Goal: Check status: Check status

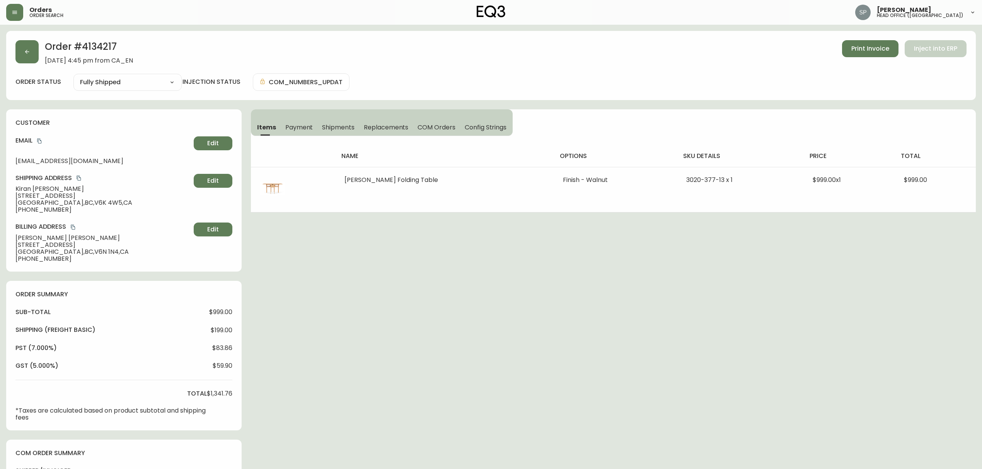
select select "FULLY_SHIPPED"
click at [37, 53] on button "button" at bounding box center [26, 51] width 23 height 23
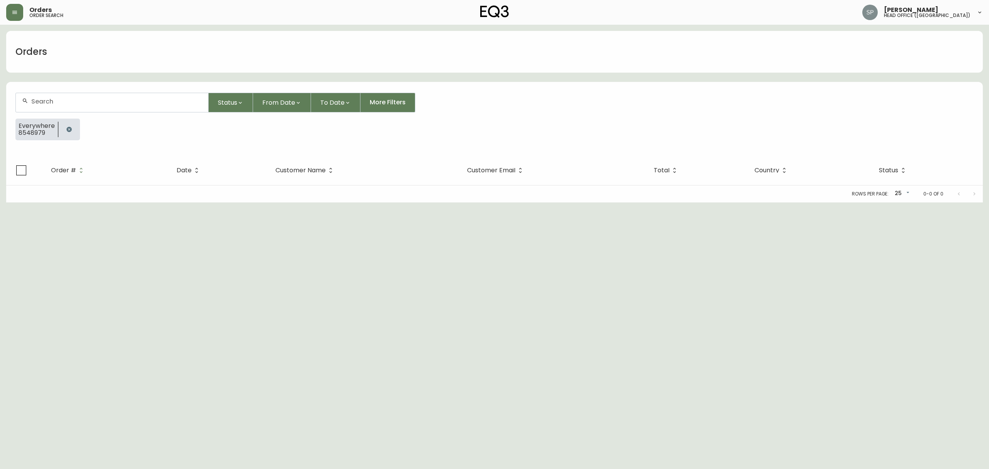
click at [52, 92] on form "Status From Date To Date More Filters Everywhere 8548979" at bounding box center [494, 119] width 977 height 72
click at [56, 101] on input "text" at bounding box center [116, 101] width 171 height 7
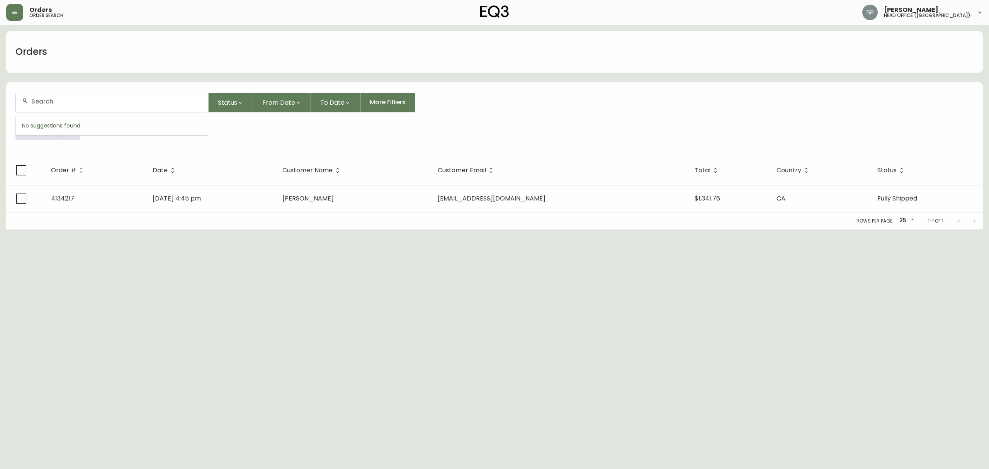
paste input "4134716"
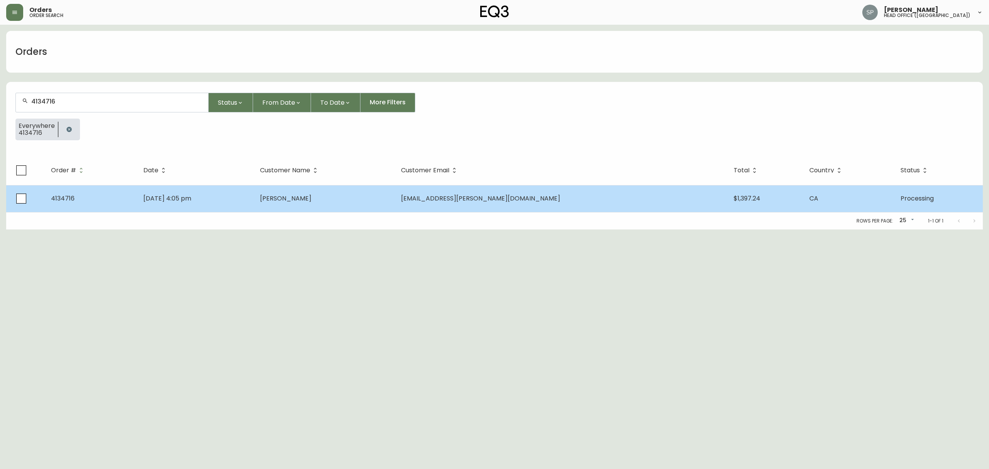
type input "4134716"
click at [254, 192] on td "[DATE] 4:05 pm" at bounding box center [195, 198] width 117 height 27
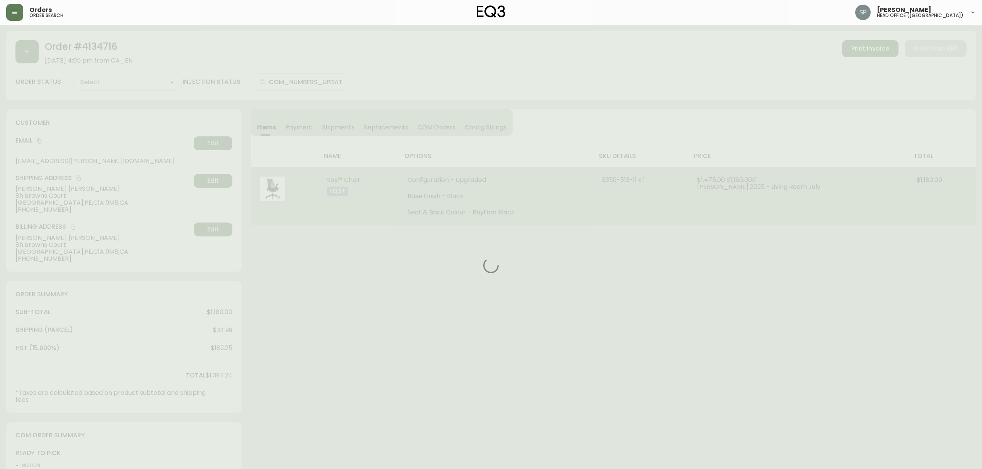
type input "Processing"
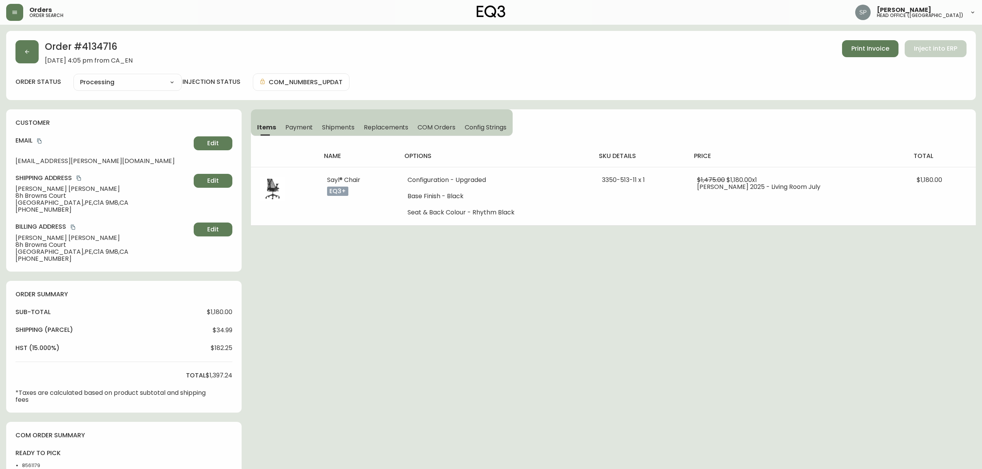
click at [133, 88] on div "Cancelled Fully Shipped Processing Partially Shipped" at bounding box center [127, 82] width 108 height 17
click at [169, 82] on select "Cancelled Fully Shipped Processing Partially Shipped" at bounding box center [127, 83] width 108 height 12
click at [73, 77] on select "Cancelled Fully Shipped Processing Partially Shipped" at bounding box center [127, 83] width 108 height 12
select select "PROCESSING"
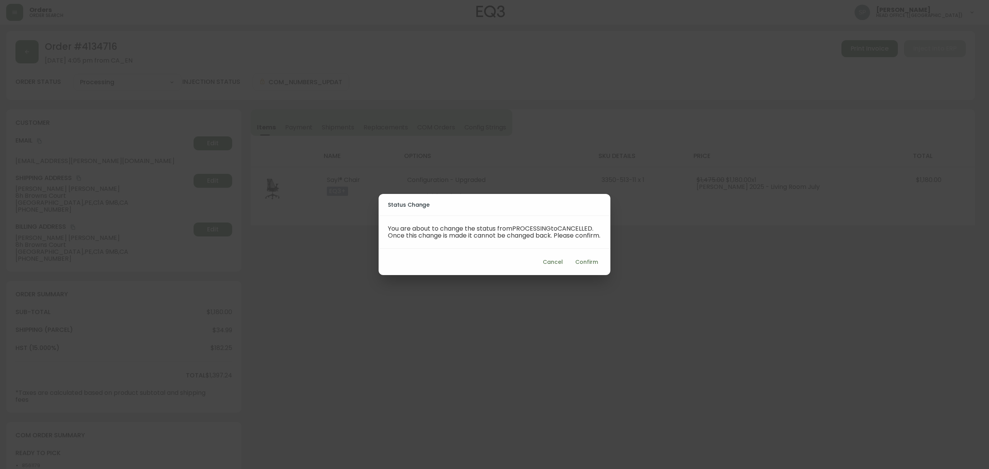
click at [592, 267] on span "Confirm" at bounding box center [586, 262] width 23 height 10
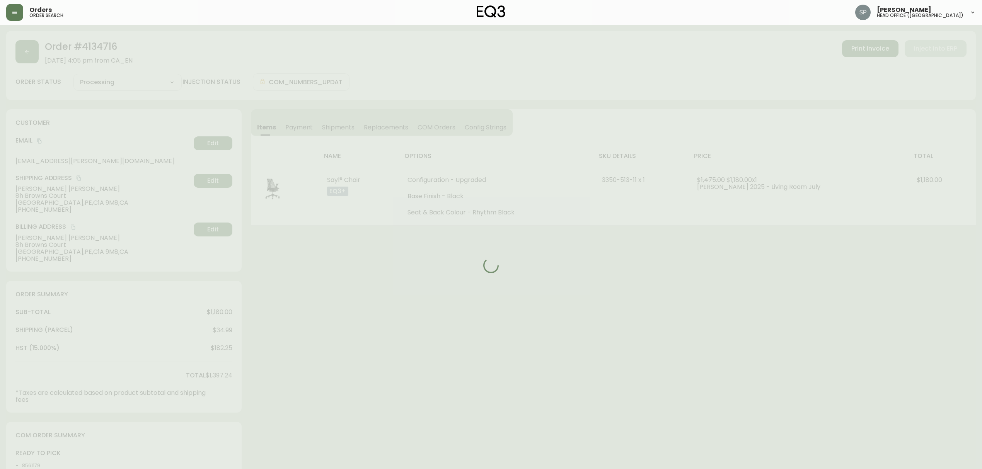
type input "Cancelled"
select select "CANCELLED"
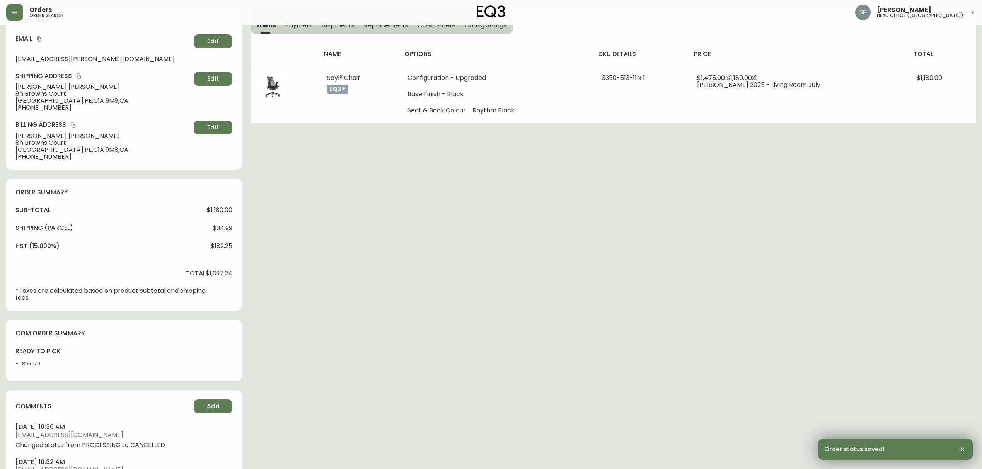
scroll to position [103, 0]
drag, startPoint x: 237, startPoint y: 276, endPoint x: 9, endPoint y: 209, distance: 237.5
click at [9, 209] on div "order summary sub-total $1,180.00 Shipping ( Parcel ) $34.99 hst (15.000%) $182…" at bounding box center [123, 244] width 235 height 132
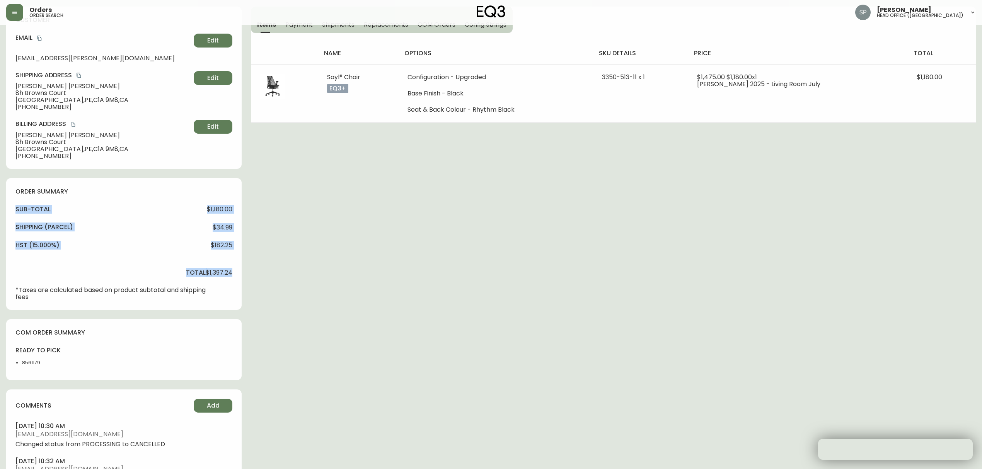
copy div "sub-total $1,180.00 Shipping ( Parcel ) $34.99 hst (15.000%) $182.25 total $1,3…"
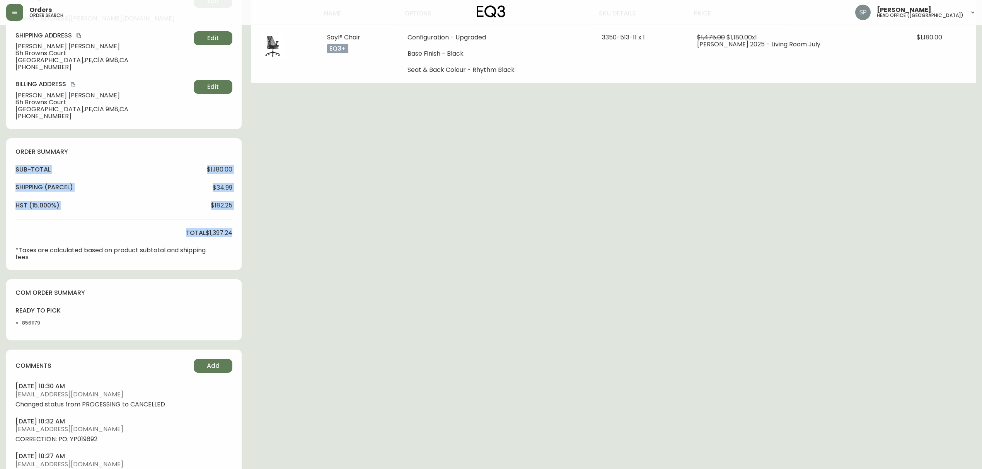
scroll to position [155, 0]
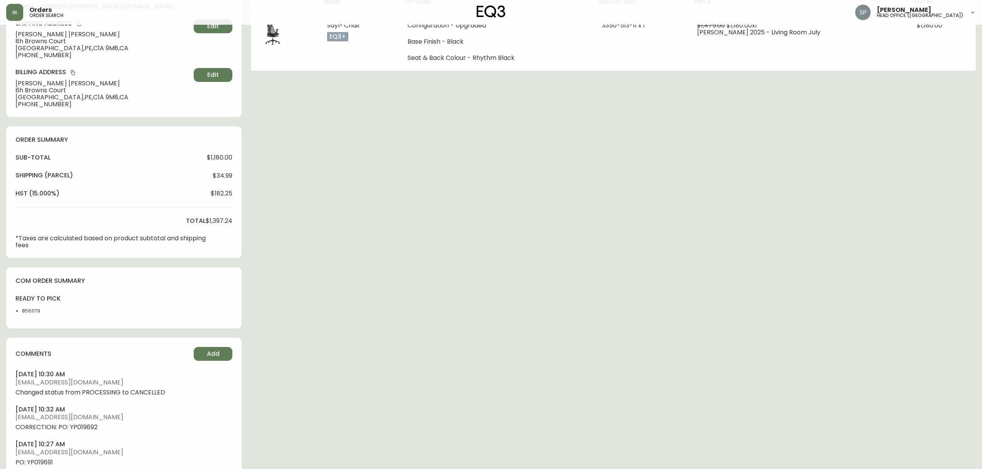
click at [37, 309] on li "8561179" at bounding box center [42, 311] width 41 height 7
copy li "8561179"
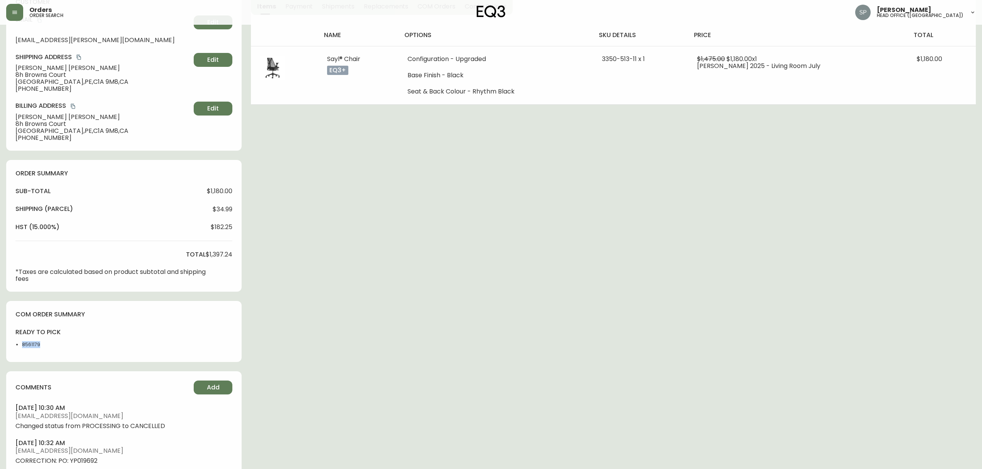
scroll to position [0, 0]
